Goal: Task Accomplishment & Management: Complete application form

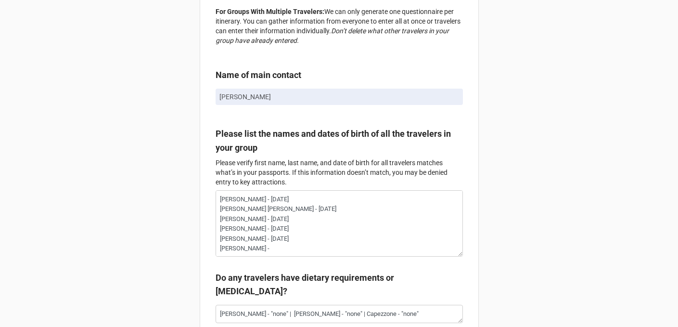
scroll to position [96, 0]
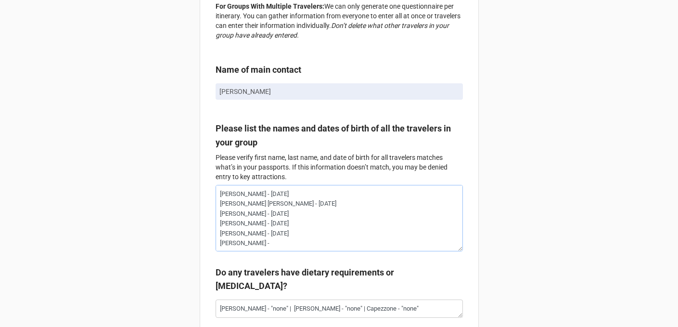
click at [371, 248] on textarea "Robert P Fedus - May 8, 1954 Sandra Jackson Fedus - May 1, 1960 Stephen Henry C…" at bounding box center [339, 218] width 247 height 66
paste textarea "NOVEMBER 07, 1955"
type textarea "x"
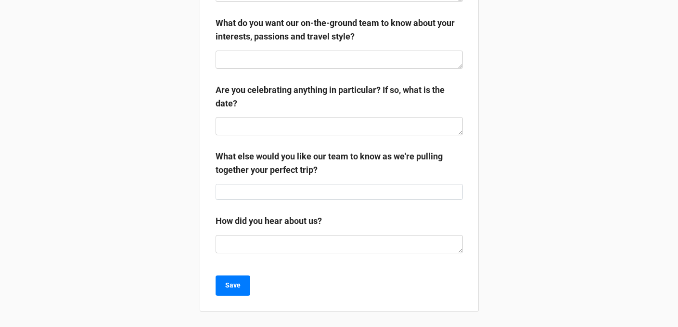
scroll to position [0, 0]
type textarea "[PERSON_NAME] - [DATE] [PERSON_NAME] [PERSON_NAME] - [DATE] [PERSON_NAME] - [DA…"
click at [242, 285] on button "Save" at bounding box center [233, 285] width 35 height 20
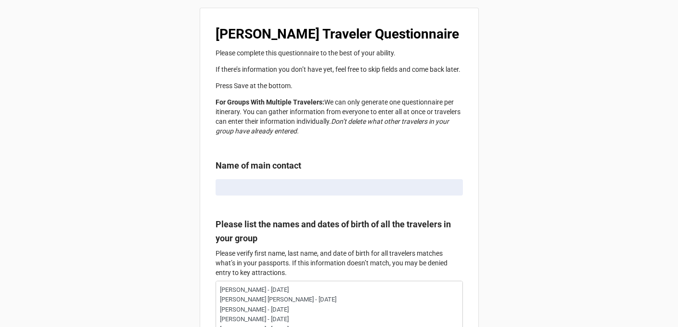
type textarea "x"
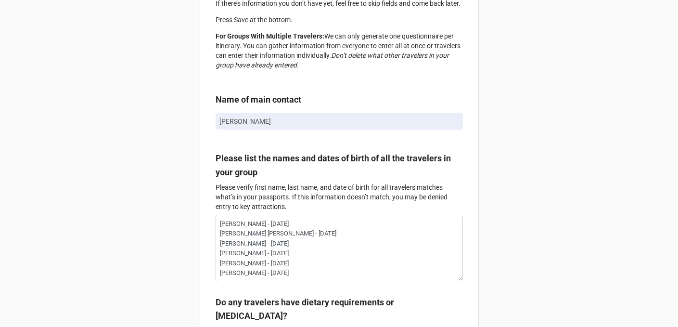
scroll to position [136, 0]
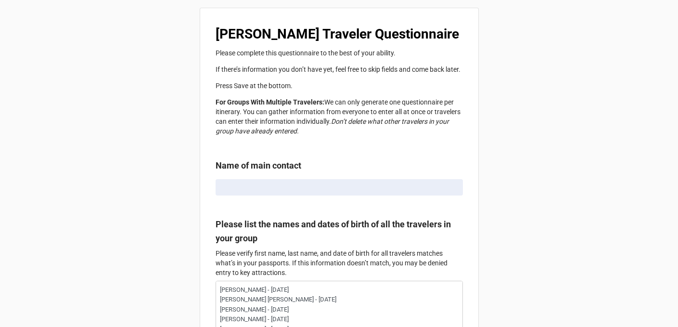
type textarea "x"
